Goal: Information Seeking & Learning: Learn about a topic

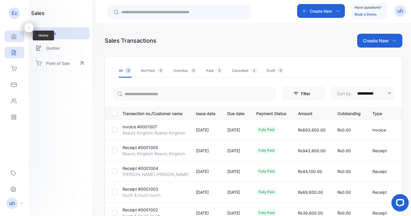
click at [17, 38] on div "Home" at bounding box center [15, 37] width 20 height 12
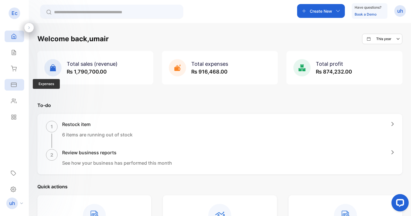
click at [14, 80] on div "Expenses" at bounding box center [15, 85] width 20 height 12
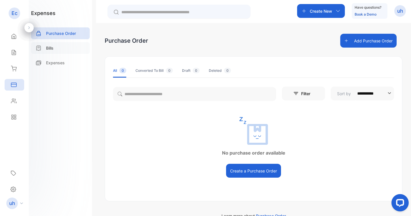
click at [69, 50] on div "Bills" at bounding box center [60, 48] width 59 height 12
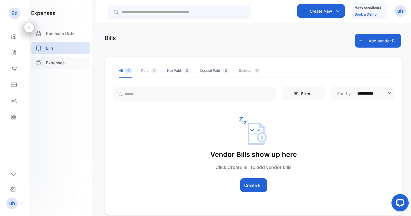
click at [59, 68] on div "Expenses" at bounding box center [60, 63] width 59 height 12
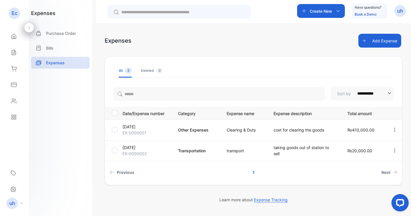
click at [375, 45] on button "Add Expense" at bounding box center [380, 41] width 43 height 14
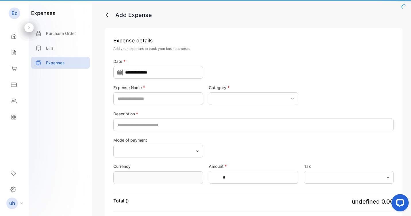
type input "****"
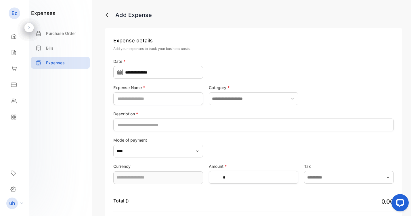
type input "**********"
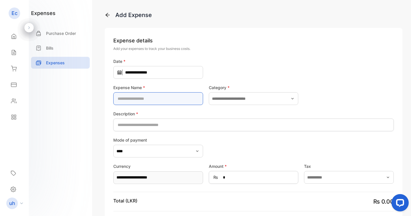
click at [156, 93] on Name-inputExpenseName "text" at bounding box center [158, 98] width 90 height 13
type Name-inputExpenseName "*********"
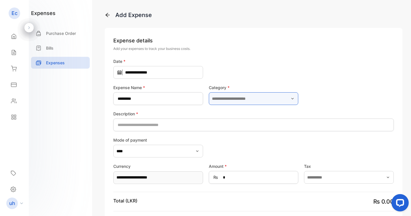
click at [229, 97] on input "text" at bounding box center [254, 98] width 90 height 13
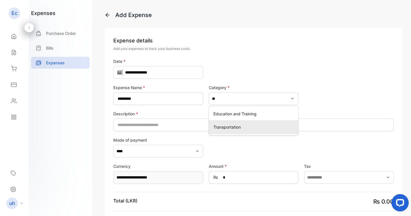
click at [242, 124] on p "Transportation" at bounding box center [255, 127] width 83 height 6
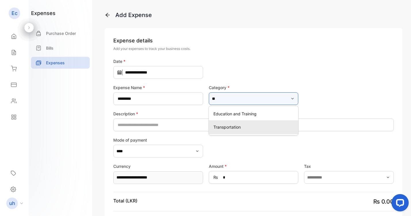
type input "**********"
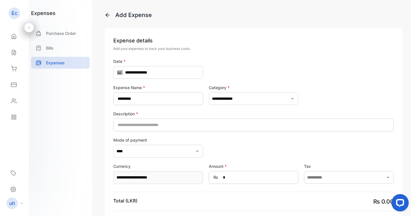
click at [177, 134] on form "**********" at bounding box center [253, 122] width 281 height 128
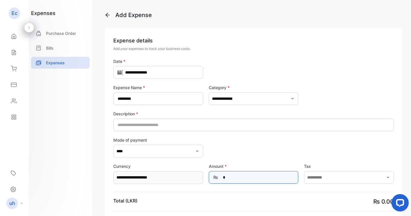
click at [229, 178] on input "*" at bounding box center [254, 177] width 90 height 13
type input "*"
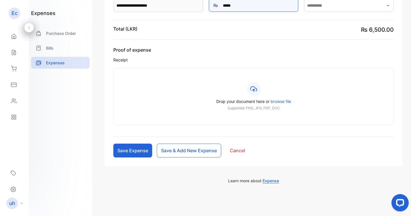
type input "*****"
click at [138, 152] on button "Save Expense" at bounding box center [132, 150] width 39 height 14
click at [241, 67] on div "Proof of expense Receipt Drop your document here or browse file Supported: PNG,…" at bounding box center [253, 85] width 281 height 78
click at [137, 156] on button "Save Expense" at bounding box center [132, 150] width 39 height 14
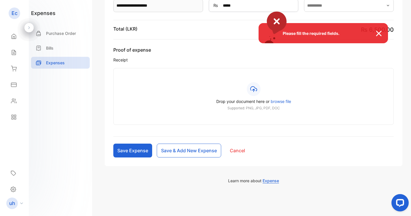
click at [168, 67] on div "Please fill the required fields." at bounding box center [205, 108] width 411 height 216
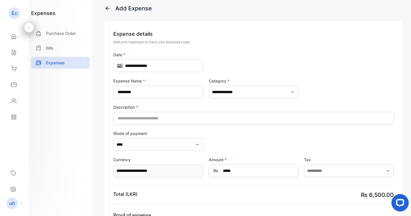
scroll to position [0, 0]
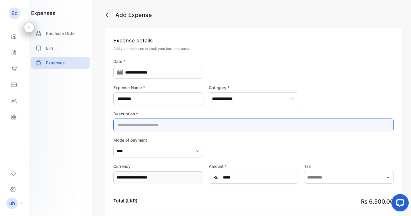
click at [215, 123] on input "text" at bounding box center [253, 124] width 281 height 13
type input "**********"
click at [221, 122] on input "**********" at bounding box center [253, 124] width 281 height 13
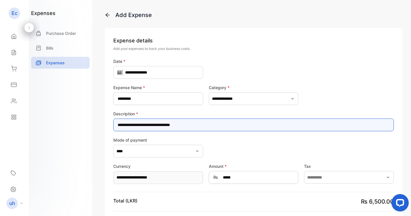
click at [221, 122] on input "**********" at bounding box center [253, 124] width 281 height 13
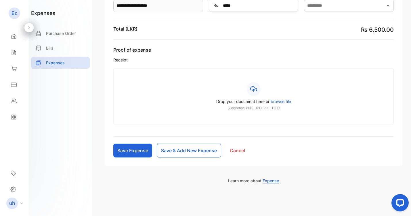
type input "**********"
click at [144, 149] on button "Save Expense" at bounding box center [132, 150] width 39 height 14
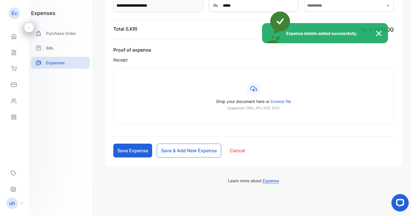
type input "*"
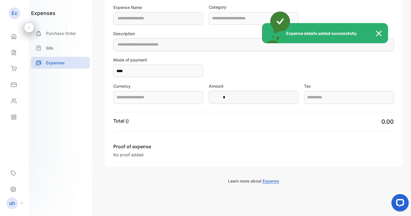
type Name-inputExpenseName "*********"
type input "**********"
type input "*****"
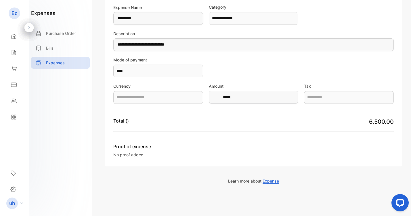
type input "**********"
click at [18, 37] on div "Home" at bounding box center [15, 37] width 20 height 12
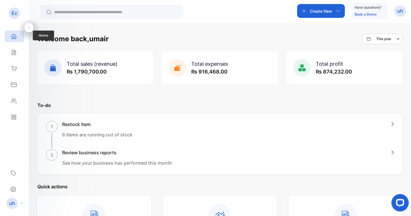
click at [10, 41] on div "Home" at bounding box center [15, 37] width 20 height 12
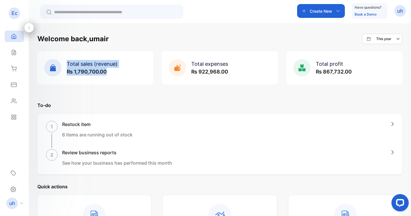
drag, startPoint x: 112, startPoint y: 72, endPoint x: 59, endPoint y: 83, distance: 53.9
click at [59, 83] on div "Total sales (revenue) ₨ 1,790,700.00" at bounding box center [95, 67] width 116 height 33
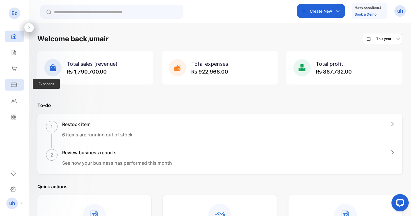
click at [10, 81] on div "Expenses" at bounding box center [15, 85] width 20 height 12
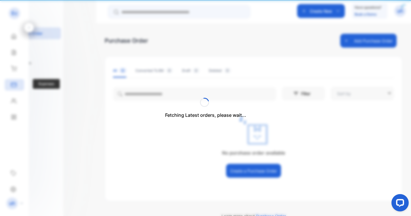
type input "**********"
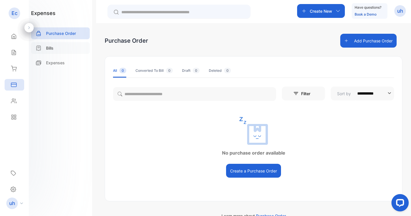
click at [64, 52] on div "Bills" at bounding box center [60, 48] width 59 height 12
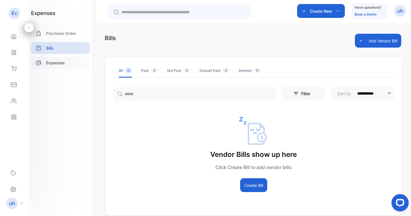
click at [78, 64] on div "Expenses" at bounding box center [60, 63] width 59 height 12
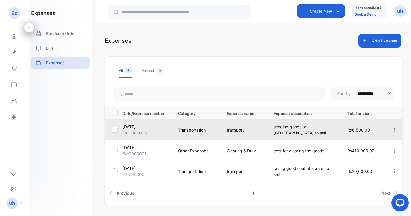
scroll to position [16, 0]
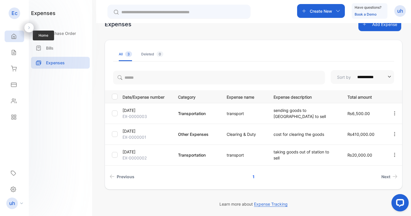
click at [11, 33] on icon at bounding box center [14, 36] width 6 height 6
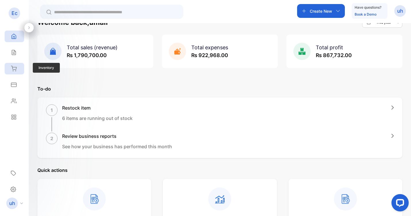
click at [14, 69] on icon at bounding box center [13, 68] width 5 height 5
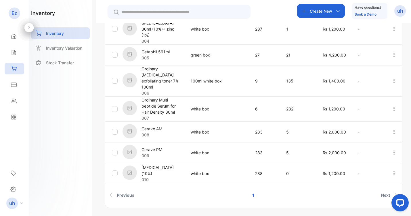
scroll to position [216, 0]
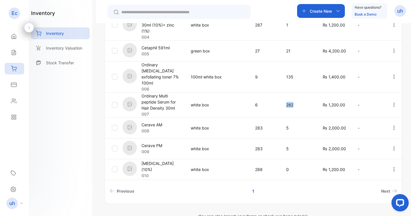
drag, startPoint x: 297, startPoint y: 91, endPoint x: 281, endPoint y: 90, distance: 16.2
click at [281, 92] on td "282" at bounding box center [298, 104] width 37 height 25
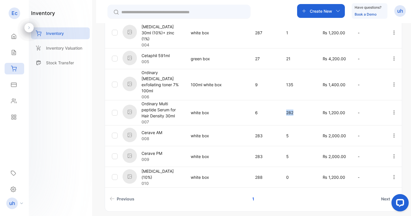
scroll to position [207, 0]
drag, startPoint x: 254, startPoint y: 125, endPoint x: 263, endPoint y: 127, distance: 9.6
click at [263, 127] on td "283" at bounding box center [263, 136] width 31 height 21
drag, startPoint x: 255, startPoint y: 143, endPoint x: 273, endPoint y: 153, distance: 20.7
click at [273, 153] on td "283" at bounding box center [263, 157] width 31 height 21
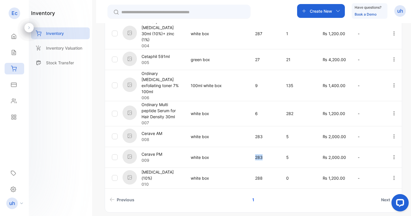
click at [273, 153] on td "283" at bounding box center [263, 157] width 31 height 21
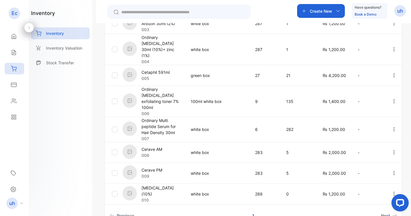
scroll to position [0, 0]
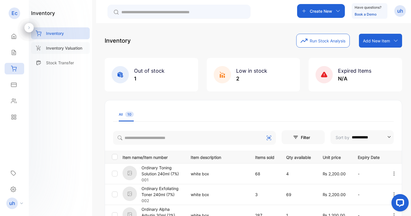
click at [66, 50] on p "Inventory Valuation" at bounding box center [64, 48] width 36 height 6
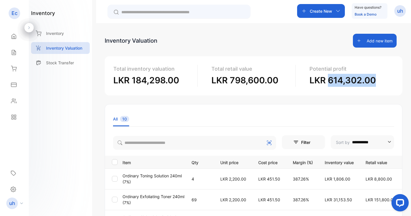
drag, startPoint x: 326, startPoint y: 77, endPoint x: 397, endPoint y: 78, distance: 70.8
click at [397, 78] on div "Total inventory valuation LKR 184,298.00 Total retail value LKR 798,600.00 Pote…" at bounding box center [254, 75] width 298 height 39
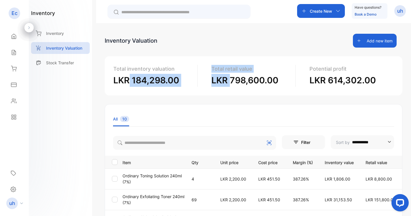
drag, startPoint x: 130, startPoint y: 78, endPoint x: 229, endPoint y: 83, distance: 99.1
click at [229, 83] on div "Total inventory valuation LKR 184,298.00 Total retail value LKR 798,600.00 Pote…" at bounding box center [254, 75] width 298 height 39
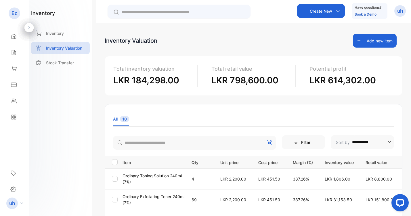
click at [260, 88] on div "Total inventory valuation LKR 184,298.00 Total retail value LKR 798,600.00 Pote…" at bounding box center [254, 75] width 298 height 39
drag, startPoint x: 230, startPoint y: 83, endPoint x: 300, endPoint y: 80, distance: 70.6
click at [300, 80] on div "Total inventory valuation LKR 184,298.00 Total retail value LKR 798,600.00 Pote…" at bounding box center [254, 75] width 298 height 39
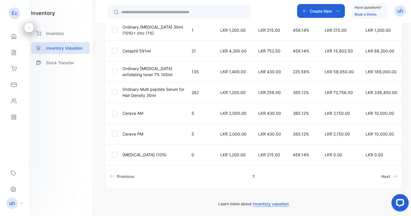
scroll to position [212, 0]
click at [9, 31] on div "Home" at bounding box center [15, 37] width 20 height 12
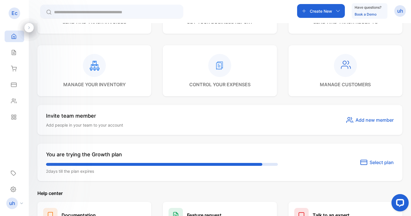
click at [170, 109] on div "Invite team member Add people in your team to your account Add new member" at bounding box center [219, 120] width 365 height 30
click at [143, 183] on div "Welcome back, umair This year Total sales (revenue) ₨ 1,790,700.00 Total expens…" at bounding box center [219, 39] width 365 height 435
click at [8, 34] on div "Home" at bounding box center [15, 37] width 20 height 12
click at [13, 52] on icon at bounding box center [14, 52] width 4 height 5
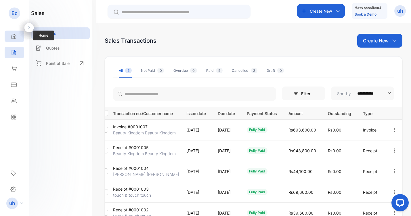
click at [16, 33] on icon at bounding box center [14, 36] width 6 height 6
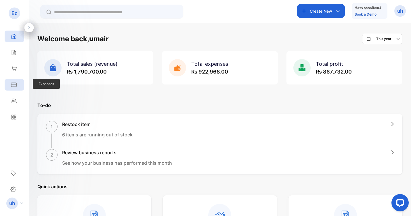
click at [16, 85] on icon at bounding box center [13, 85] width 5 height 4
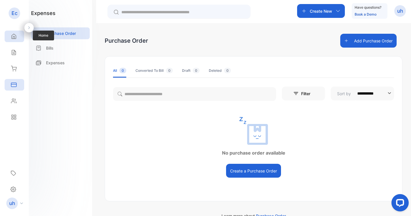
click at [17, 32] on div "Home" at bounding box center [15, 37] width 20 height 12
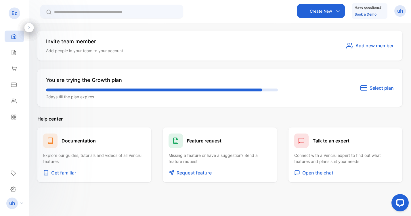
scroll to position [297, 0]
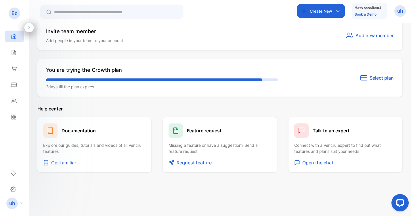
click at [191, 64] on div "You are trying the Growth plan 2 days till the plan expires Select plan" at bounding box center [219, 77] width 365 height 37
click at [196, 9] on div "Create New Have questions? Book a Demo uh" at bounding box center [220, 11] width 383 height 23
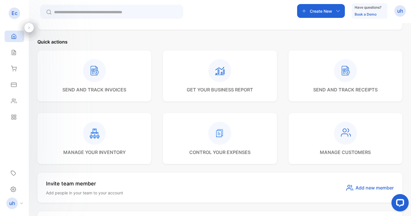
scroll to position [86, 0]
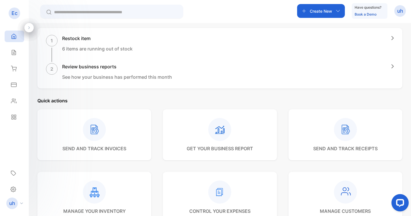
click at [224, 151] on p "get your business report" at bounding box center [220, 148] width 66 height 7
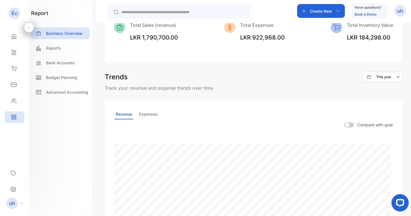
scroll to position [93, 0]
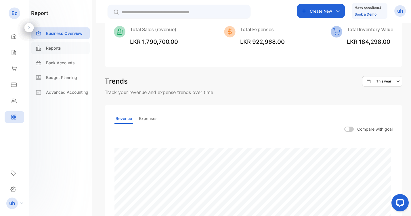
click at [56, 52] on div "Reports" at bounding box center [60, 48] width 59 height 12
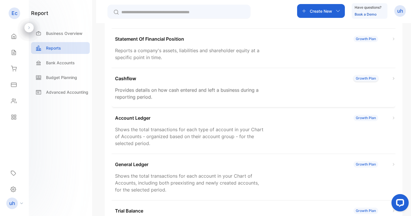
click at [138, 93] on p "Provides details on how cash entered and left a business during a reporting per…" at bounding box center [190, 93] width 151 height 14
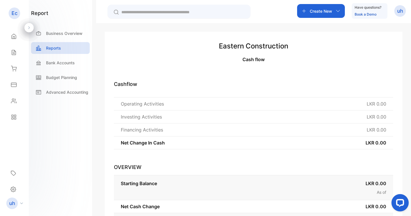
click at [223, 171] on div "Starting Balance LKR 0.00 As of Net Cash Change LKR 0.00 Ending Balance LKR 0.0…" at bounding box center [254, 204] width 280 height 67
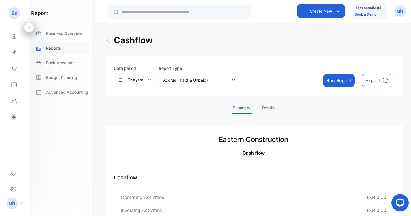
click at [69, 50] on div "Reports" at bounding box center [60, 48] width 59 height 12
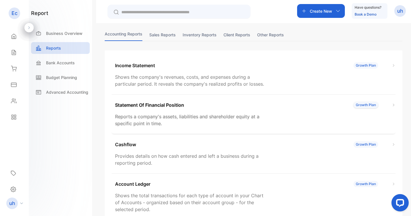
scroll to position [28, 0]
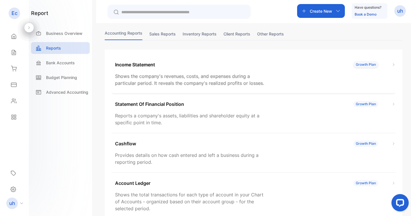
click at [141, 62] on p "Income Statement" at bounding box center [135, 64] width 40 height 7
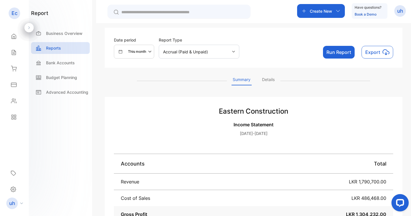
click at [195, 137] on div "[DATE]-[DATE]" at bounding box center [254, 138] width 280 height 20
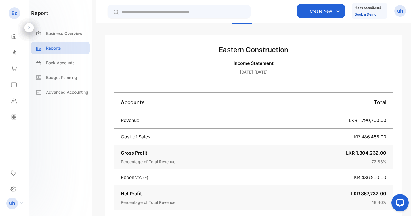
scroll to position [124, 0]
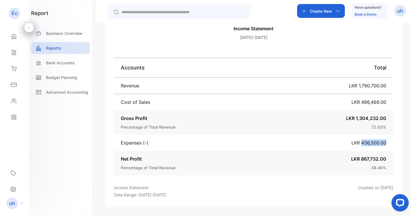
drag, startPoint x: 360, startPoint y: 142, endPoint x: 422, endPoint y: 142, distance: 61.3
click at [411, 142] on html "Ec Eastern construction Ec Eastern construction Home Home Sales Sales Inventory…" at bounding box center [205, 125] width 411 height 250
click at [59, 52] on div "Reports" at bounding box center [60, 48] width 59 height 12
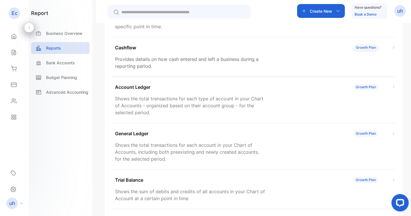
click at [123, 47] on p "Cashflow" at bounding box center [125, 47] width 21 height 7
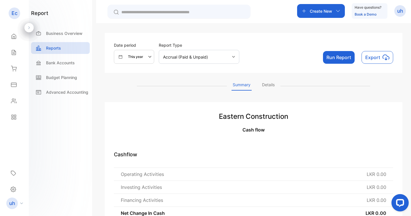
scroll to position [18, 0]
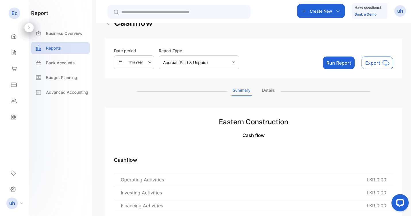
click at [348, 62] on button "Run Report" at bounding box center [339, 62] width 32 height 13
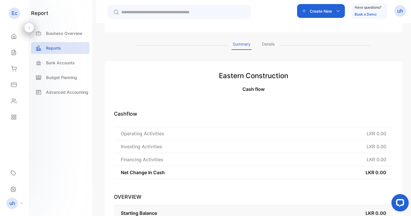
scroll to position [1, 0]
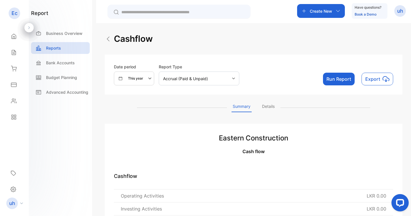
click at [328, 75] on button "Run Report" at bounding box center [339, 79] width 32 height 13
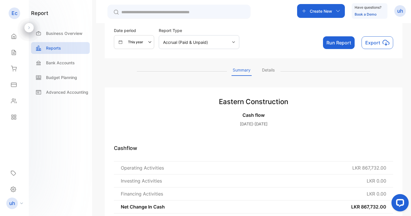
scroll to position [37, 0]
click at [51, 52] on div "Reports" at bounding box center [60, 48] width 59 height 12
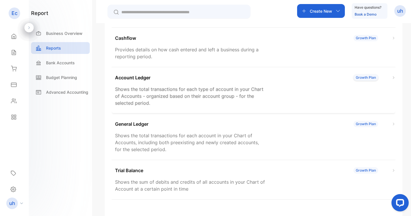
scroll to position [135, 0]
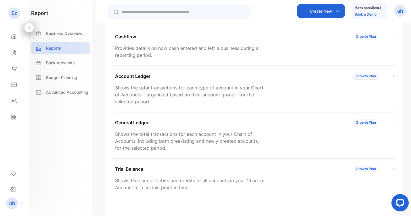
click at [187, 88] on p "Shows the total transactions for each type of account in your Chart of Accounts…" at bounding box center [190, 94] width 151 height 21
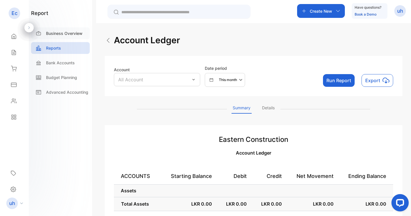
click at [78, 35] on p "Business Overview" at bounding box center [64, 33] width 37 height 6
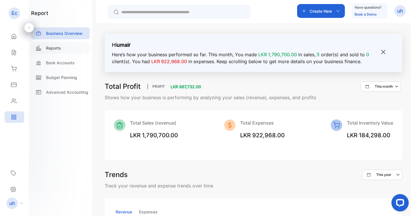
click at [71, 48] on div "Reports" at bounding box center [60, 48] width 59 height 12
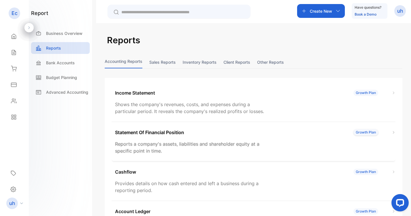
click at [162, 135] on p "Statement Of Financial Position" at bounding box center [149, 132] width 69 height 7
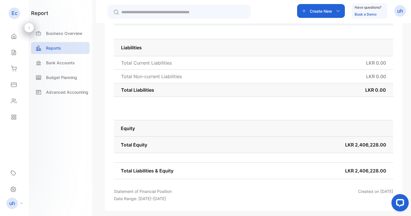
scroll to position [235, 0]
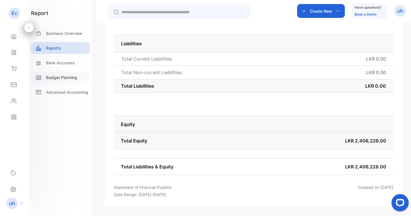
click at [61, 80] on p "Budget Planning" at bounding box center [61, 77] width 31 height 6
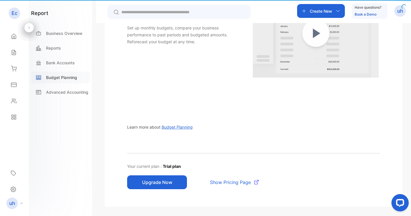
scroll to position [29, 0]
